Goal: Task Accomplishment & Management: Complete application form

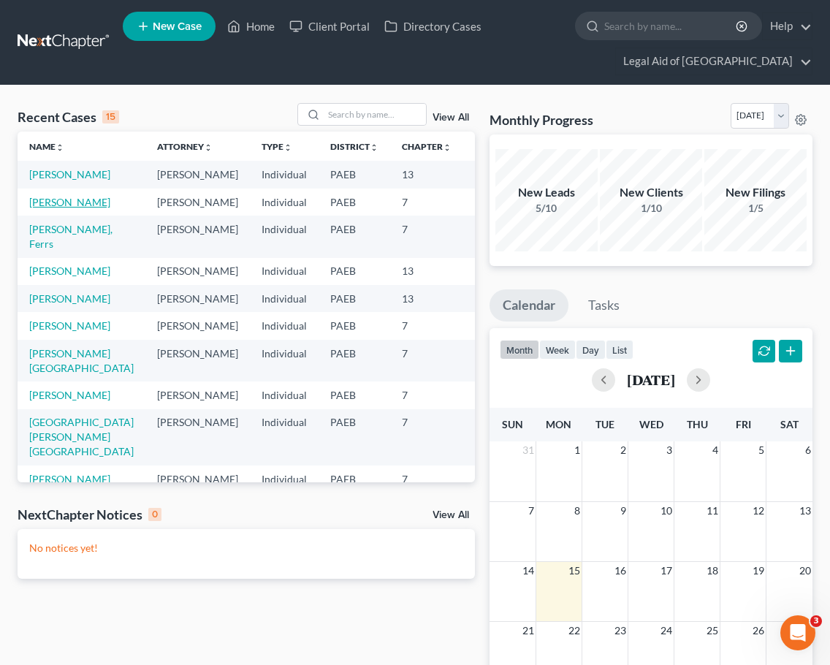
click at [57, 208] on link "[PERSON_NAME]" at bounding box center [69, 202] width 81 height 12
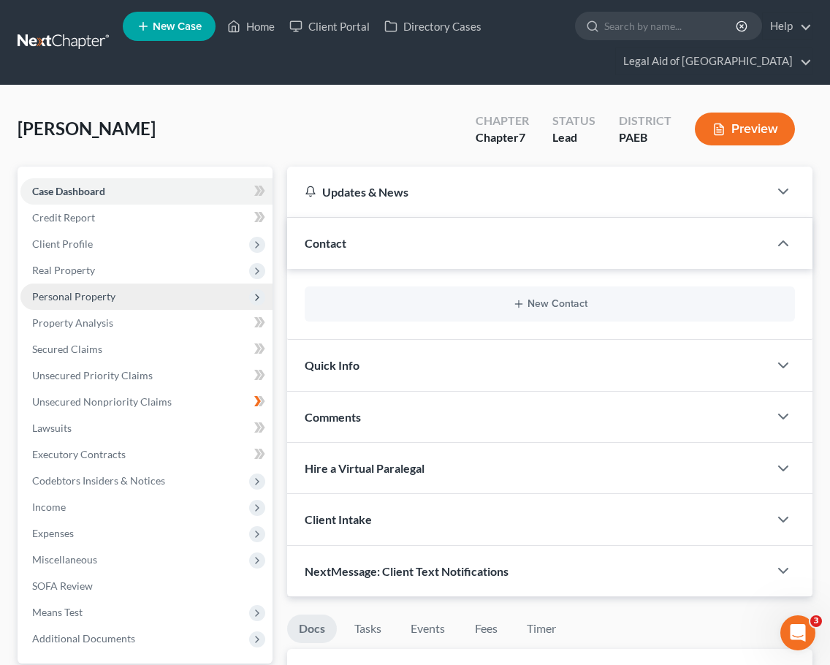
click at [102, 292] on span "Personal Property" at bounding box center [73, 296] width 83 height 12
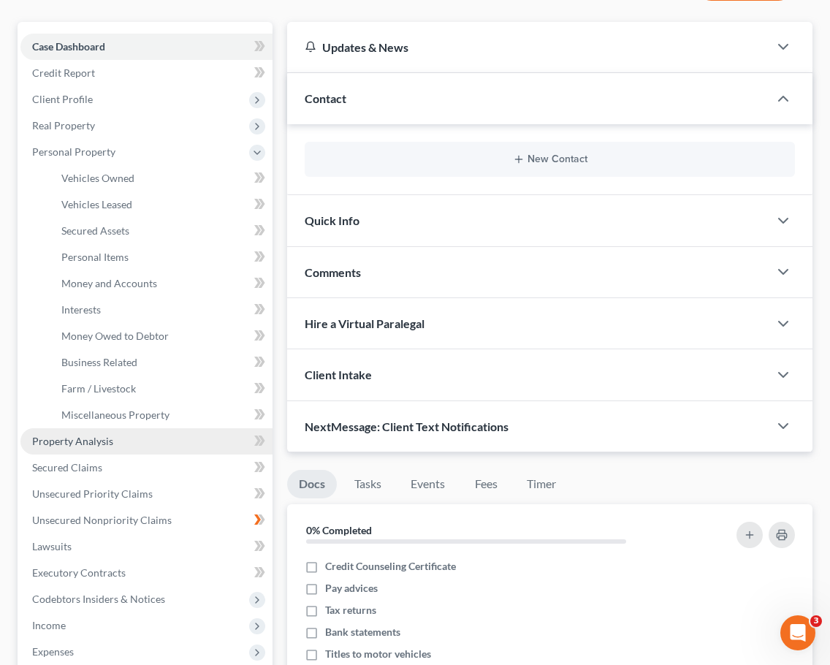
click at [105, 444] on span "Property Analysis" at bounding box center [72, 441] width 81 height 12
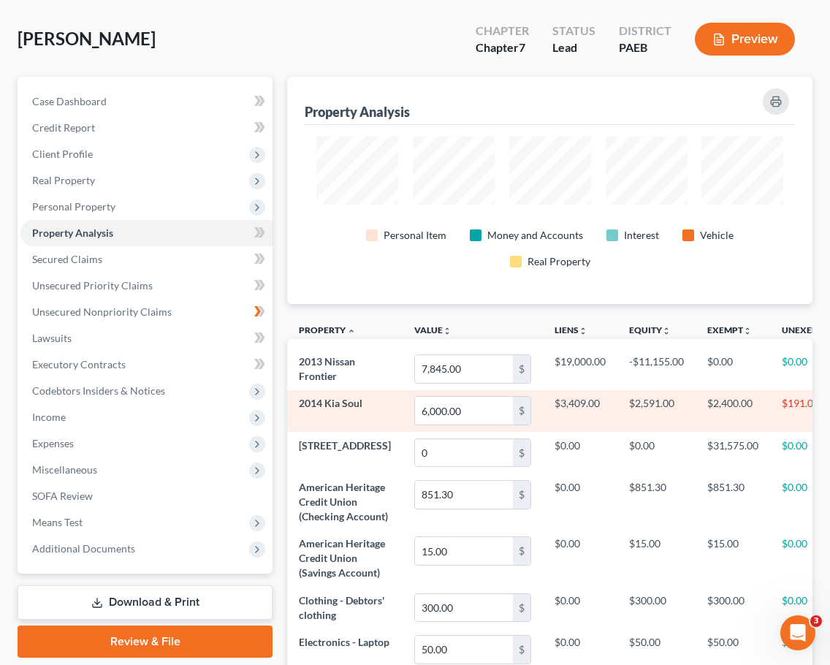
scroll to position [91, 0]
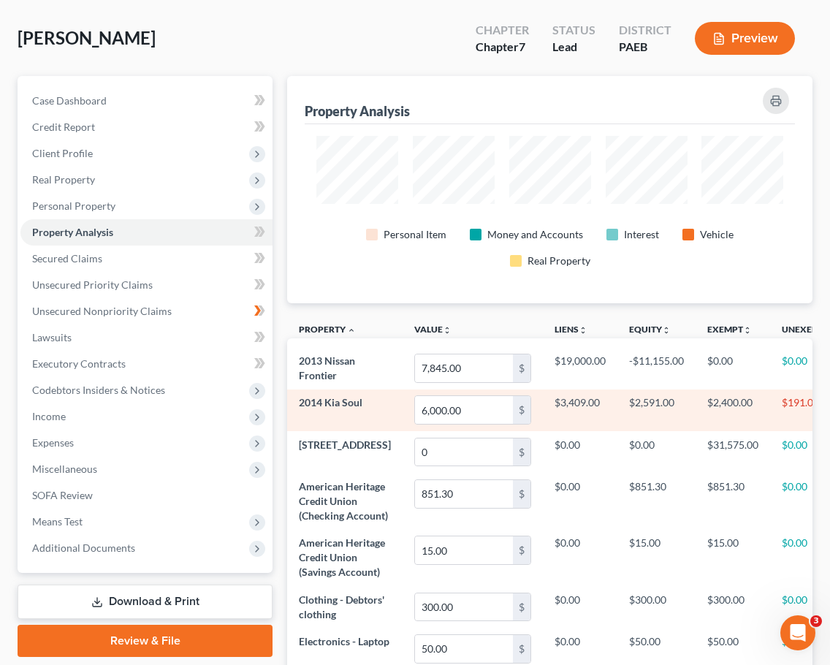
click at [696, 417] on td "$2,400.00" at bounding box center [733, 411] width 75 height 42
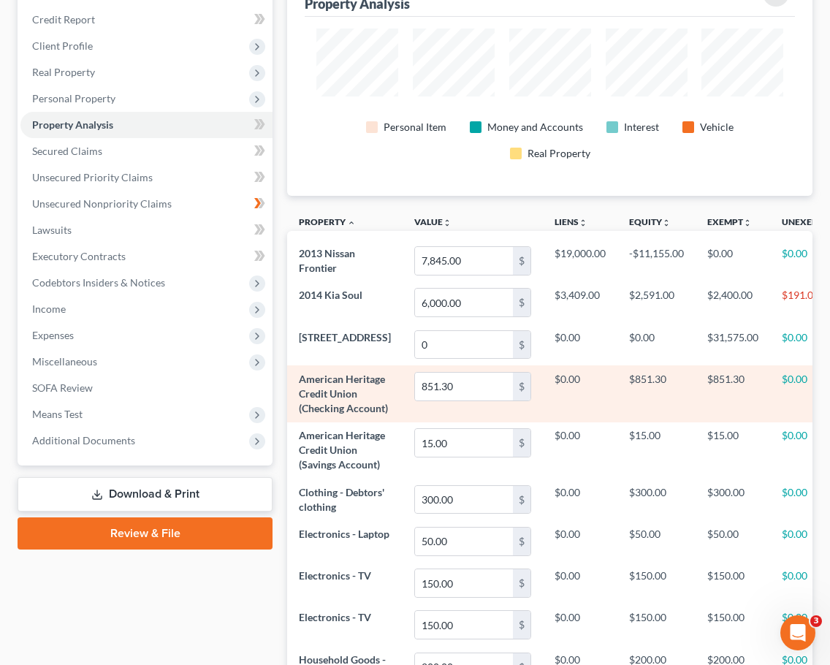
scroll to position [199, 0]
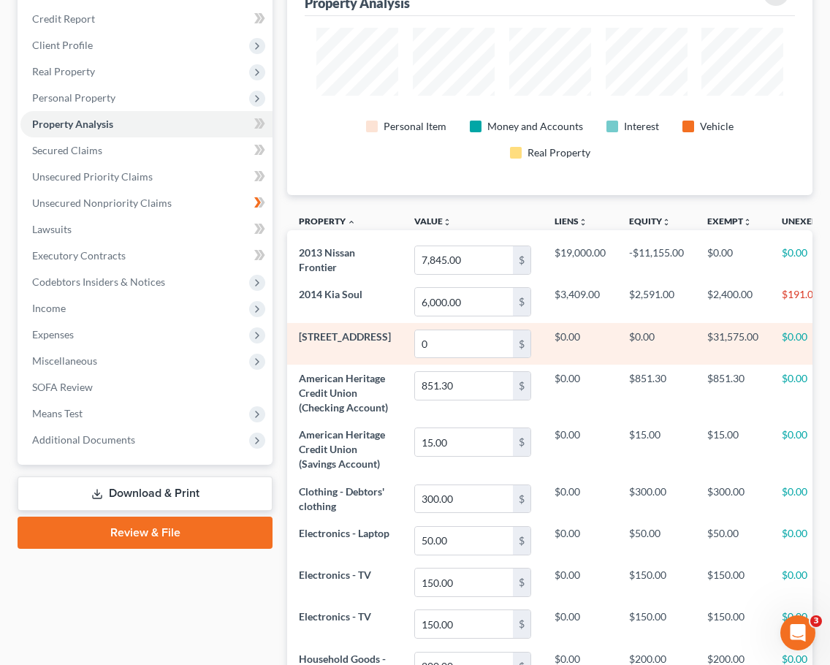
click at [317, 343] on span "[STREET_ADDRESS]" at bounding box center [345, 336] width 92 height 12
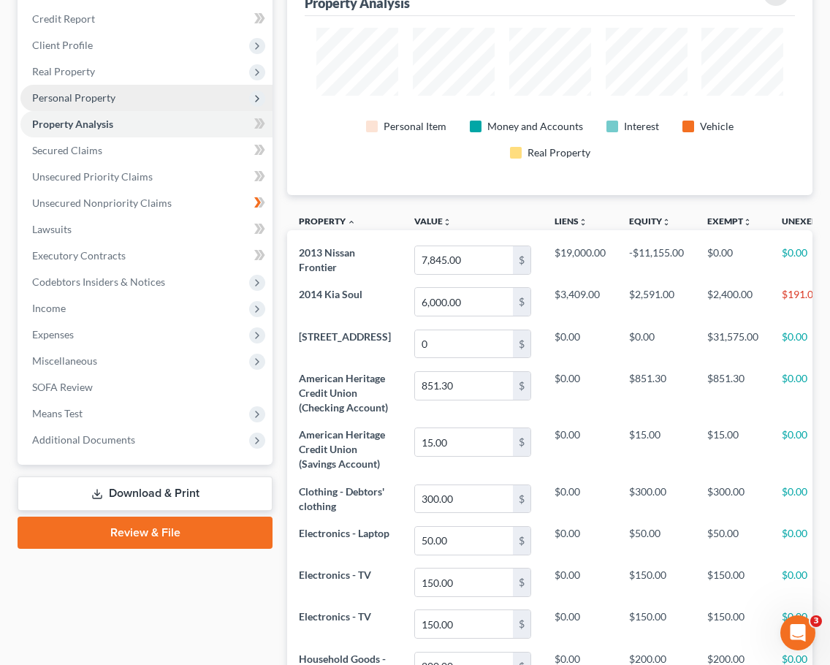
click at [101, 99] on span "Personal Property" at bounding box center [73, 97] width 83 height 12
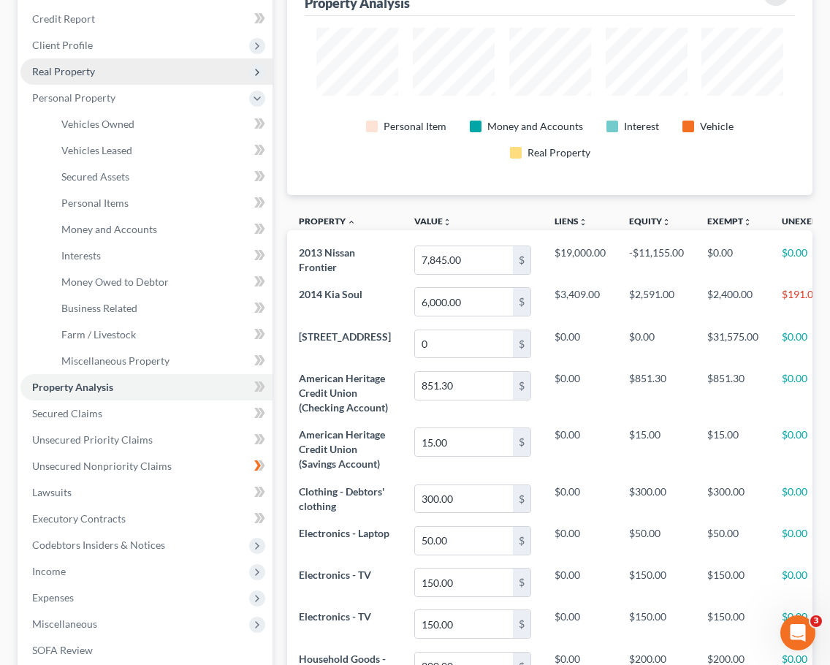
scroll to position [197, 0]
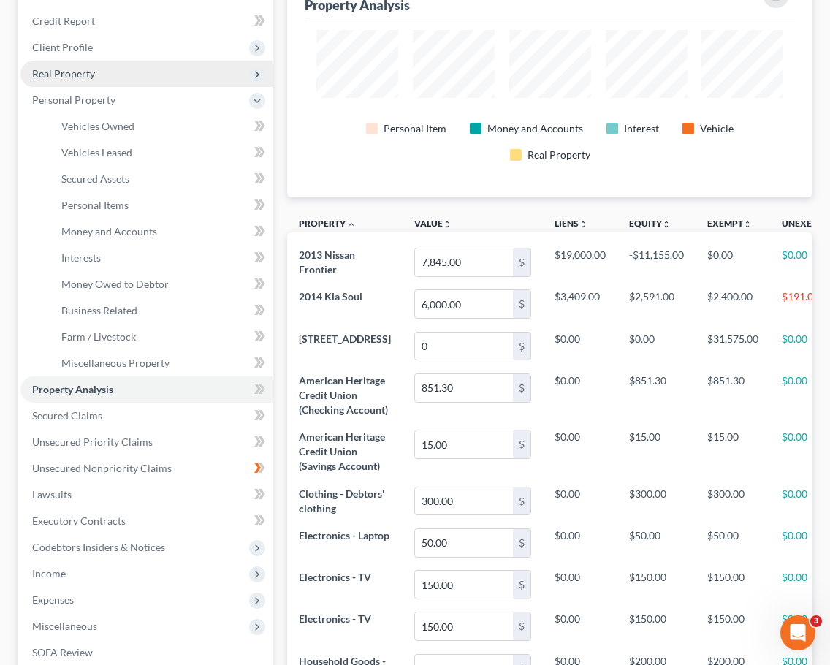
click at [100, 82] on span "Real Property" at bounding box center [146, 74] width 252 height 26
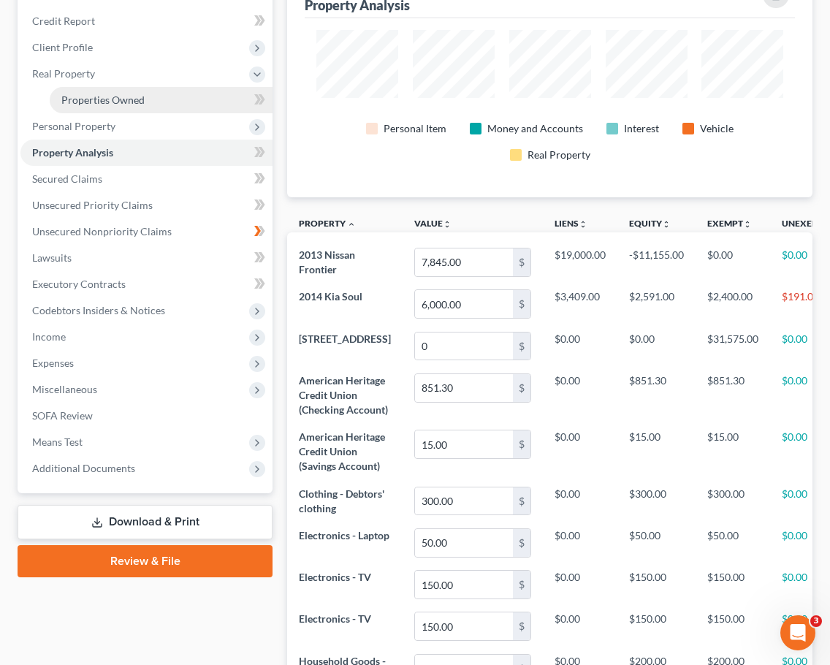
click at [134, 100] on span "Properties Owned" at bounding box center [102, 100] width 83 height 12
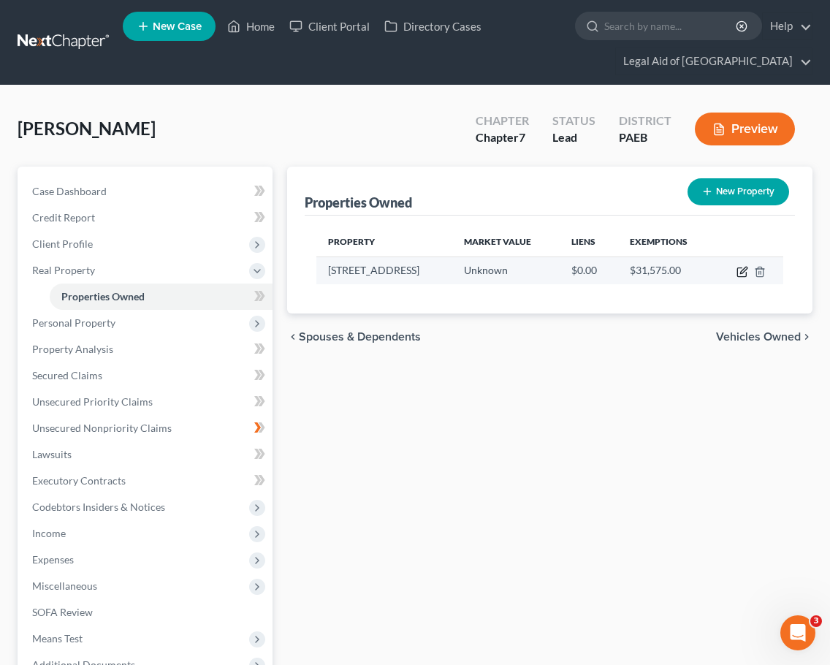
click at [742, 275] on icon "button" at bounding box center [743, 272] width 12 height 12
select select "39"
select select "0"
select select "3"
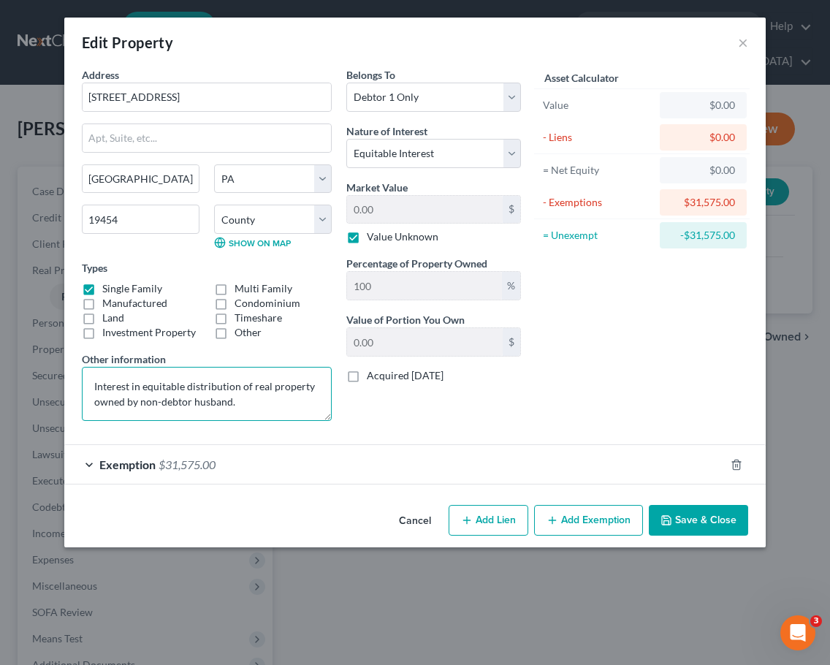
click at [95, 388] on textarea "Interest in equitable distribution of real property owned by non-debtor husband." at bounding box center [207, 394] width 250 height 54
click at [171, 390] on textarea "Future interest in equitable distribution of real property owned by non-debtor …" at bounding box center [207, 394] width 250 height 54
click at [273, 405] on textarea "Future interest in equitable distribution of real property owned by non-debtor …" at bounding box center [207, 394] width 250 height 54
type textarea "Future interest in equitable distribution of real property owned by non-debtor …"
click at [134, 298] on label "Manufactured" at bounding box center [134, 303] width 65 height 15
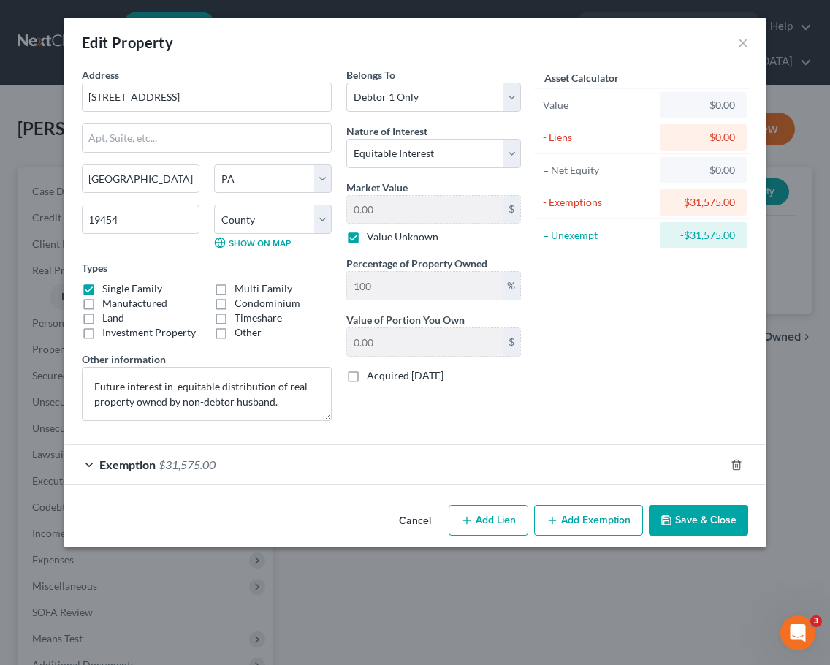
click at [118, 298] on input "Manufactured" at bounding box center [113, 301] width 10 height 10
checkbox input "true"
click at [102, 290] on label "Single Family" at bounding box center [132, 288] width 60 height 15
click at [108, 290] on input "Single Family" at bounding box center [113, 286] width 10 height 10
checkbox input "false"
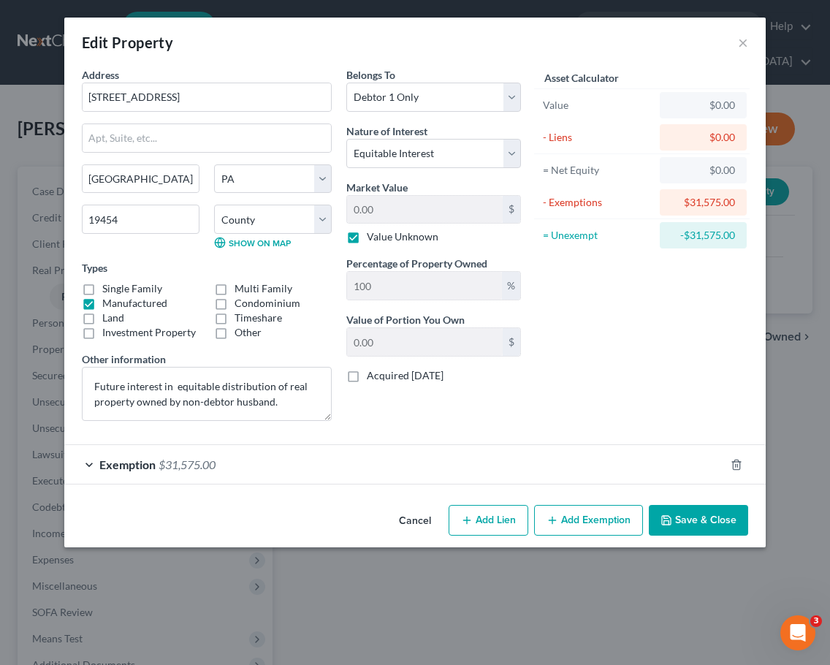
click at [295, 323] on div "Timeshare" at bounding box center [273, 318] width 118 height 15
click at [678, 525] on button "Save & Close" at bounding box center [698, 520] width 99 height 31
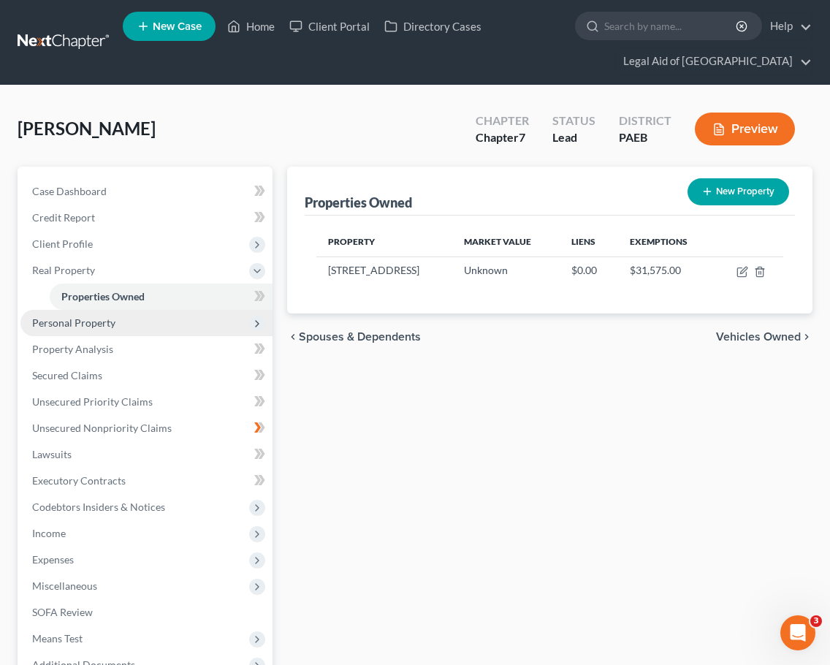
click at [142, 327] on span "Personal Property" at bounding box center [146, 323] width 252 height 26
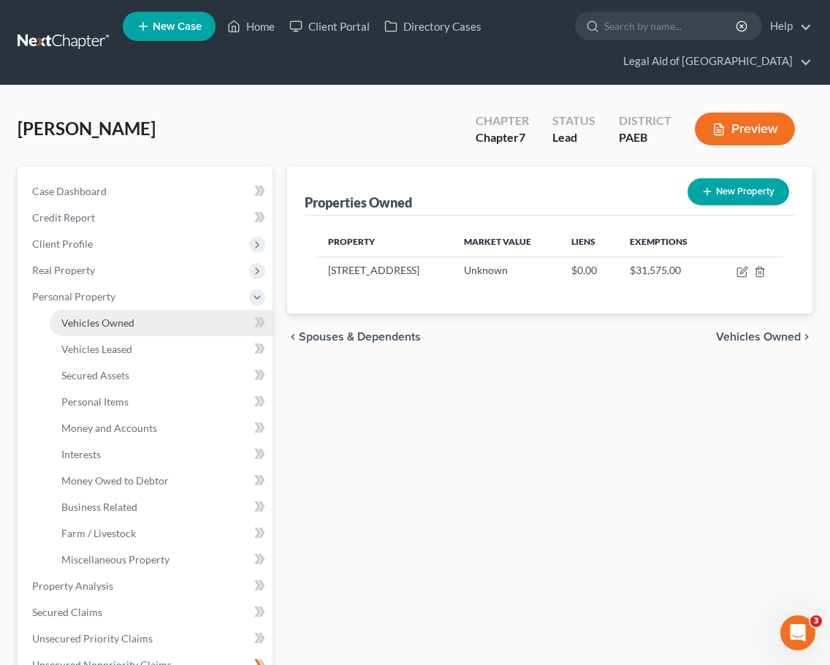
click at [146, 320] on link "Vehicles Owned" at bounding box center [161, 323] width 223 height 26
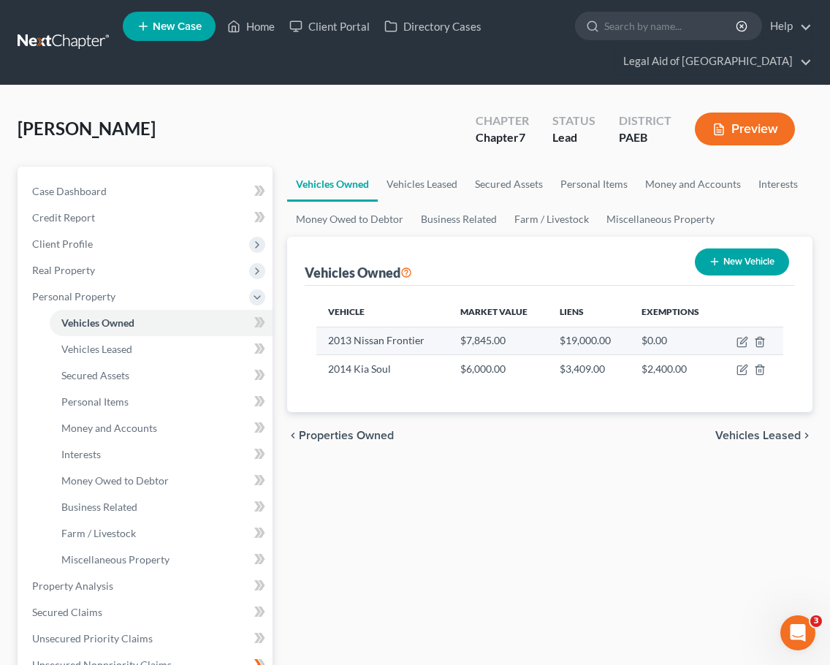
click at [410, 348] on td "2013 Nissan Frontier" at bounding box center [382, 341] width 132 height 28
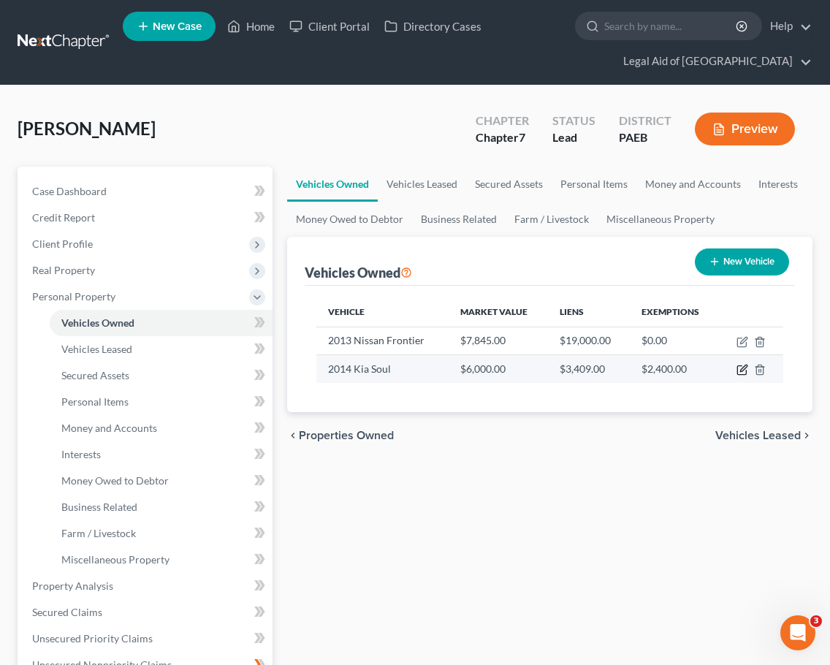
click at [743, 371] on icon "button" at bounding box center [743, 370] width 12 height 12
select select "0"
select select "12"
select select "2"
select select "0"
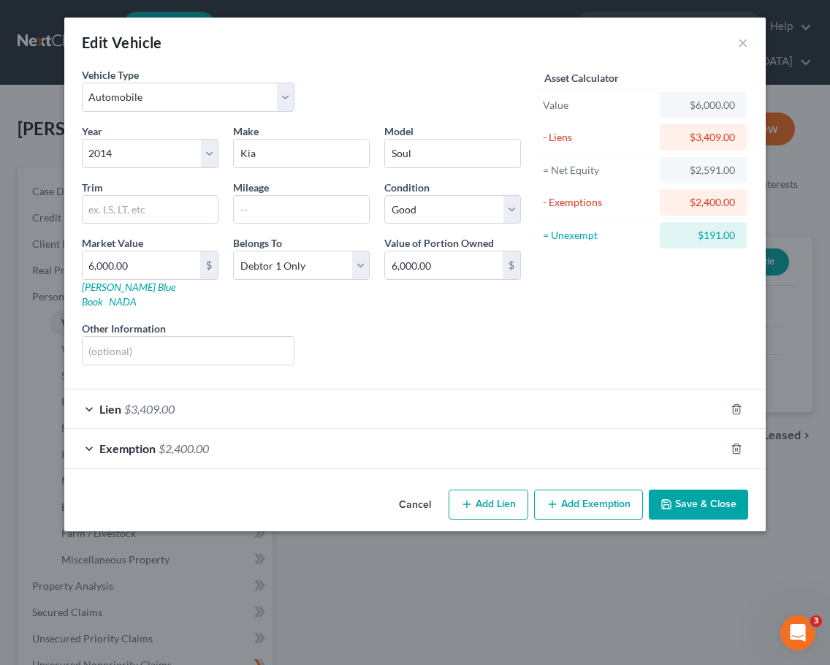
click at [670, 438] on div "Exemption $2,400.00" at bounding box center [394, 448] width 661 height 39
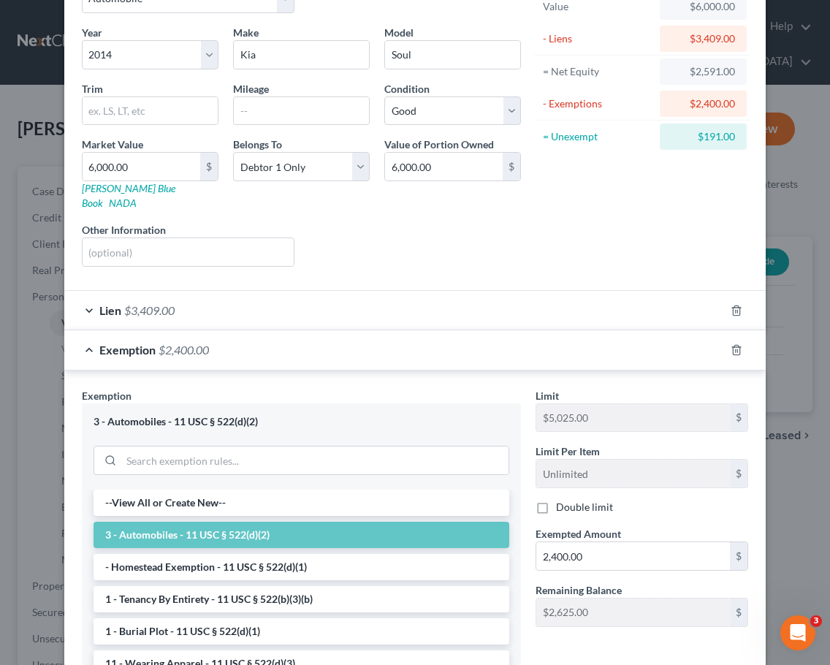
scroll to position [99, 0]
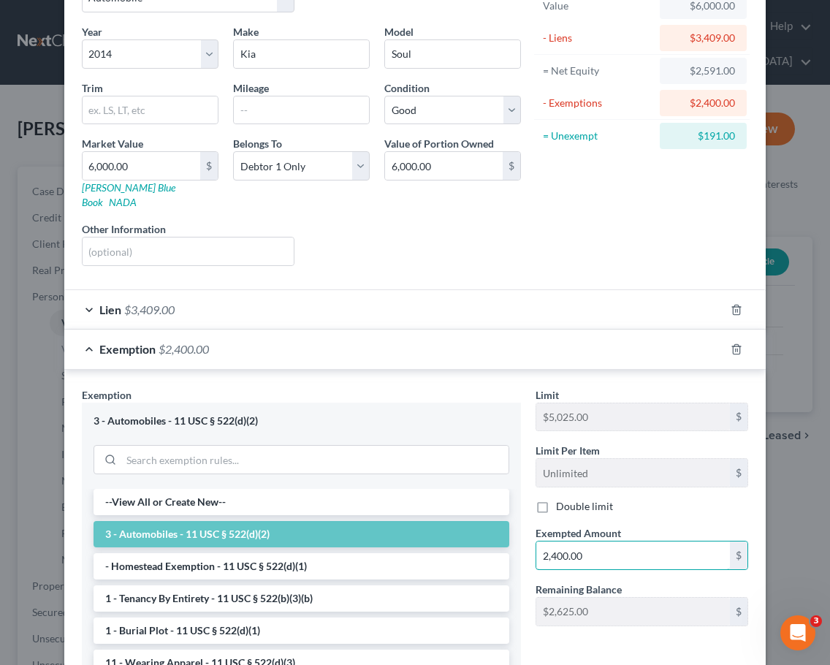
drag, startPoint x: 615, startPoint y: 541, endPoint x: 417, endPoint y: 525, distance: 198.7
click at [417, 525] on div "Exemption Set must be selected for CA. Exemption * 3 - Automobiles - 11 USC § 5…" at bounding box center [415, 561] width 681 height 348
type input "6"
type input "4"
type input "5,025"
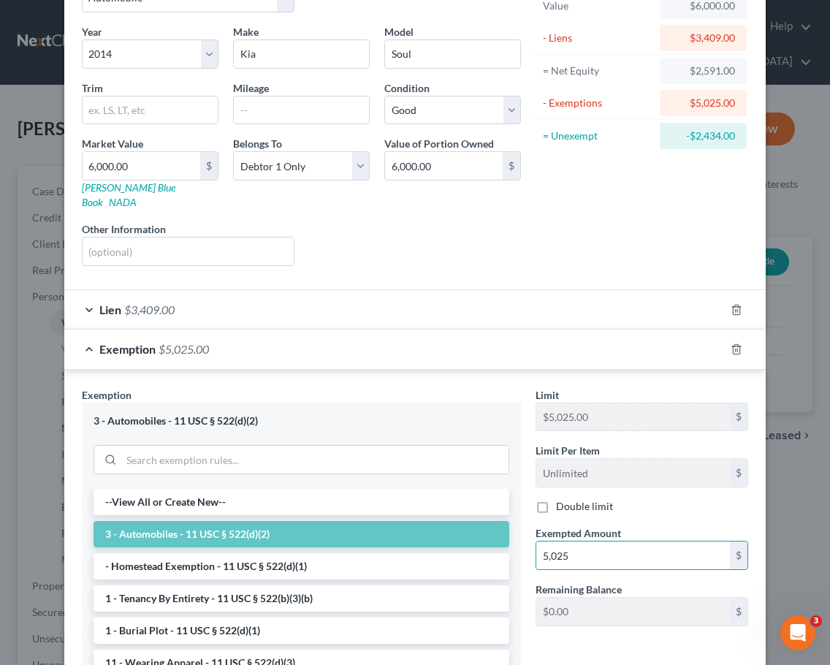
click at [539, 645] on div "Limit $5,025.00 $ Limit Per Item Unlimited $ Double limit Exempted Amount * 5,0…" at bounding box center [641, 560] width 227 height 347
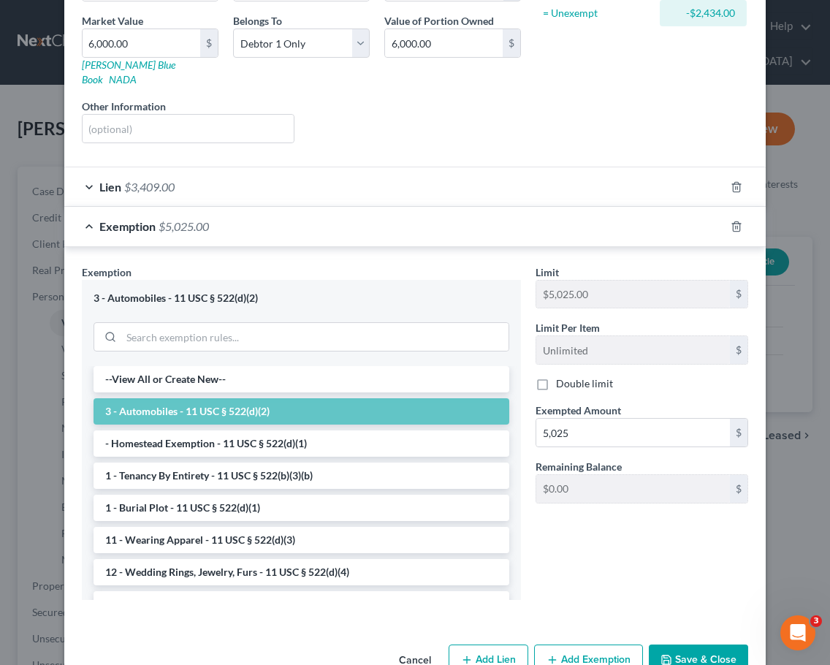
scroll to position [241, 0]
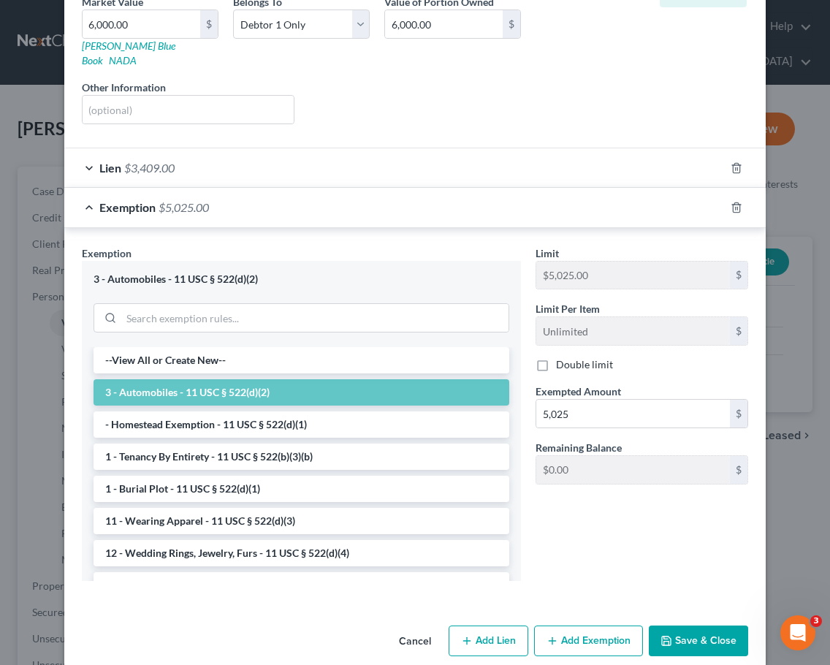
click at [679, 627] on button "Save & Close" at bounding box center [698, 641] width 99 height 31
